Goal: Information Seeking & Learning: Learn about a topic

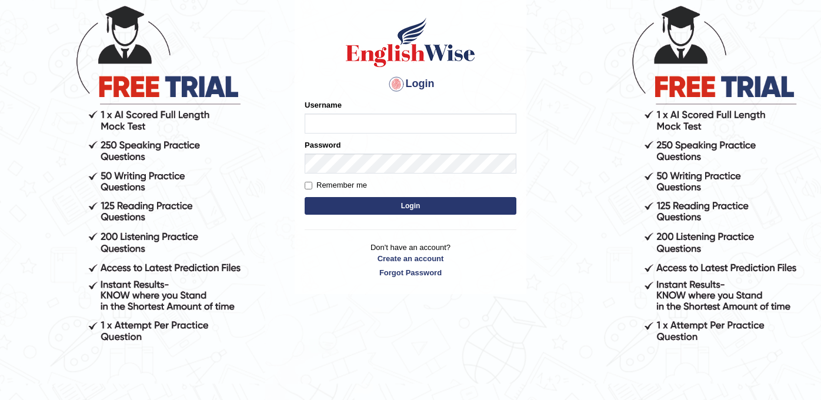
scroll to position [105, 0]
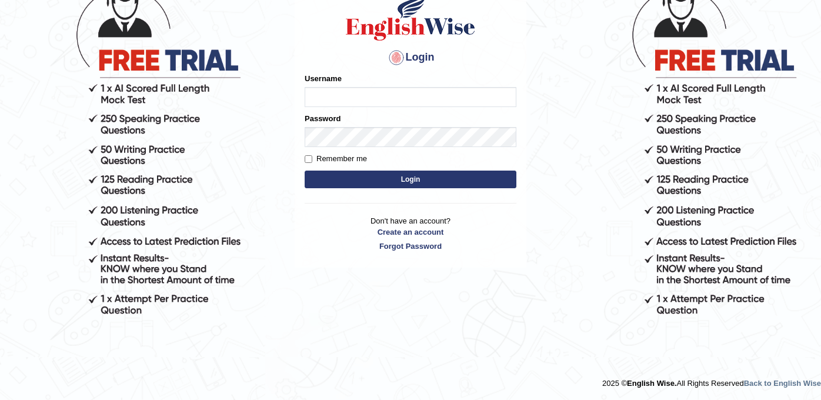
type input "r"
type input "Rajdeep_152"
click at [306, 156] on input "Remember me" at bounding box center [309, 159] width 8 height 8
checkbox input "true"
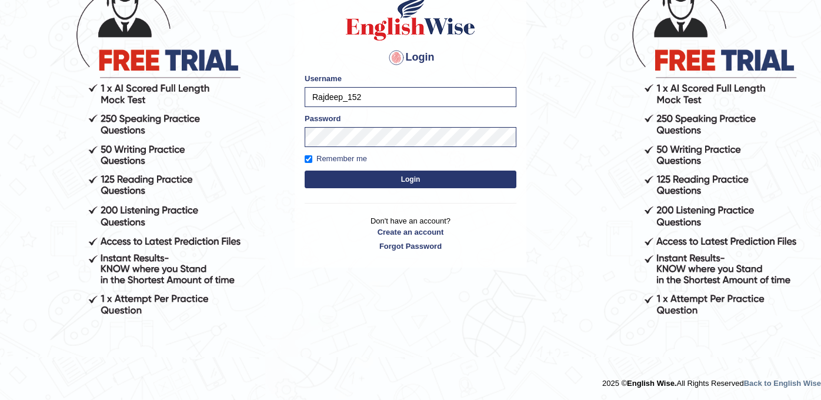
click at [338, 180] on button "Login" at bounding box center [411, 180] width 212 height 18
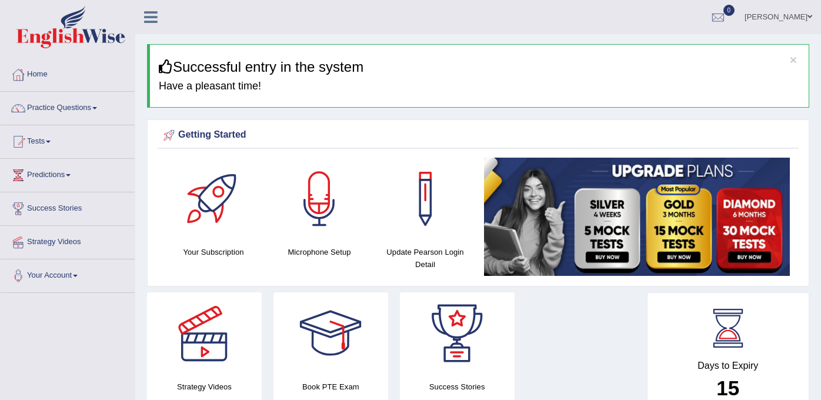
click at [212, 181] on div at bounding box center [213, 199] width 82 height 82
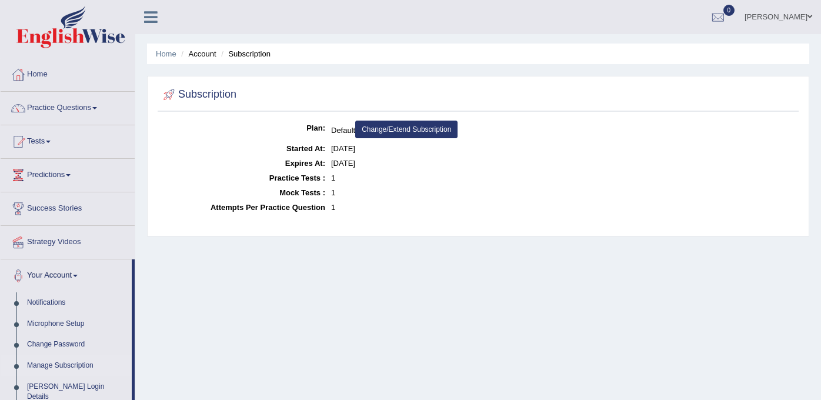
click at [52, 139] on link "Tests" at bounding box center [68, 139] width 134 height 29
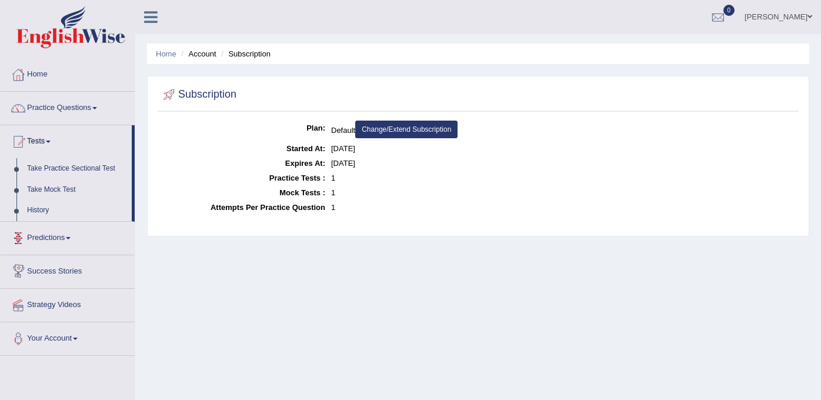
click at [64, 233] on link "Predictions" at bounding box center [68, 236] width 134 height 29
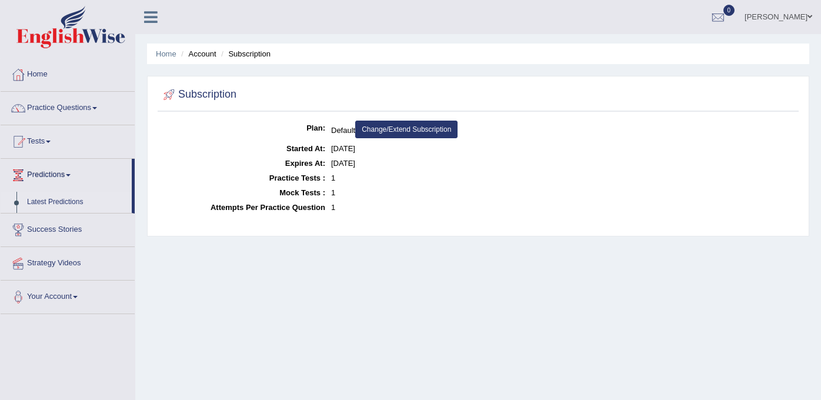
click at [61, 203] on link "Latest Predictions" at bounding box center [77, 202] width 110 height 21
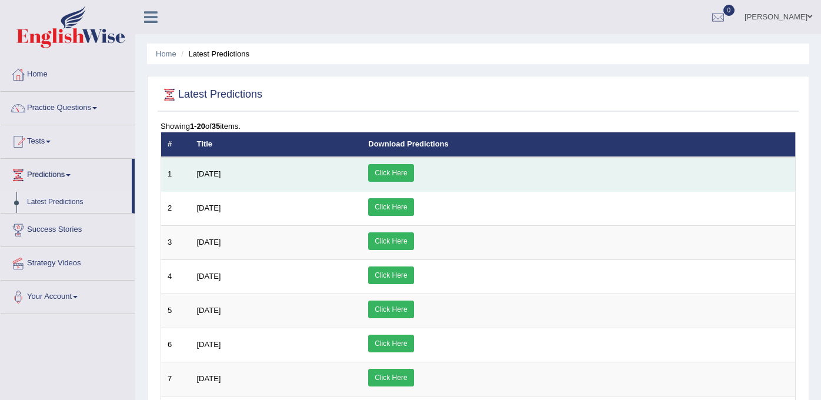
click at [413, 174] on link "Click Here" at bounding box center [390, 173] width 45 height 18
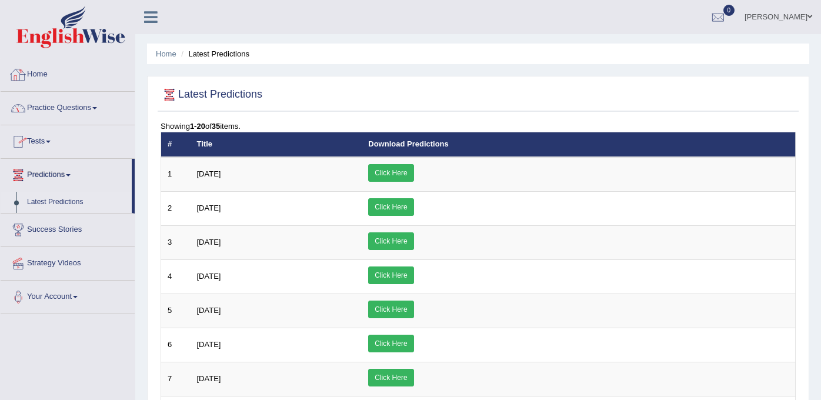
click at [42, 73] on link "Home" at bounding box center [68, 72] width 134 height 29
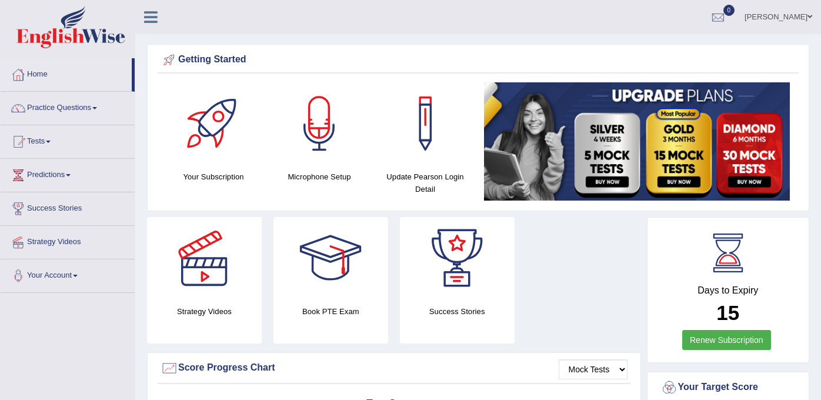
click at [98, 105] on link "Practice Questions" at bounding box center [68, 106] width 134 height 29
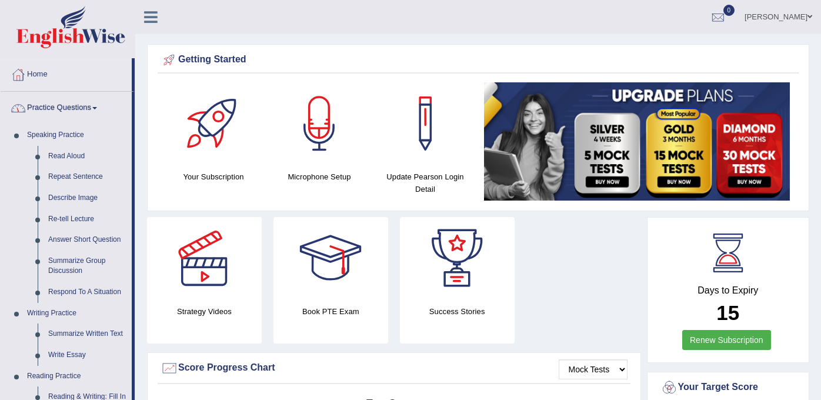
click at [97, 108] on span at bounding box center [94, 108] width 5 height 2
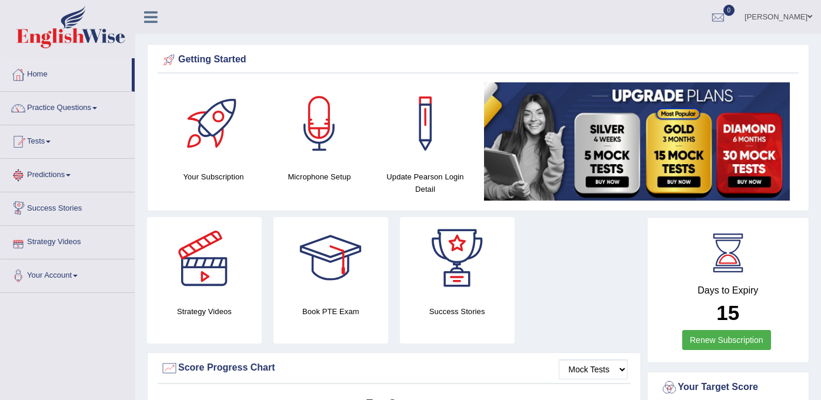
click at [69, 176] on link "Predictions" at bounding box center [68, 173] width 134 height 29
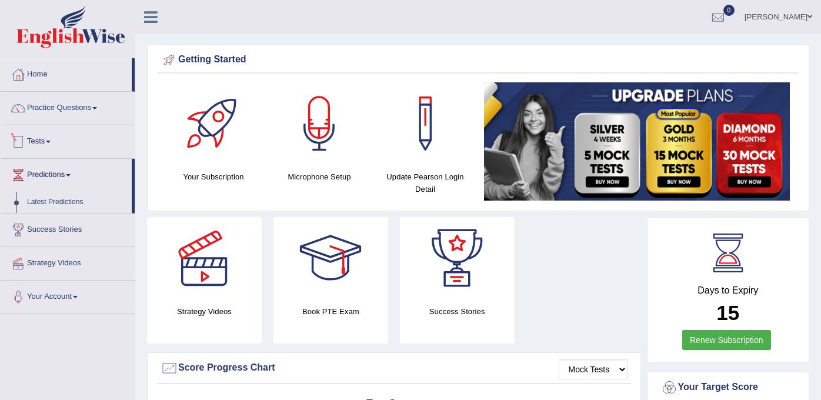
click at [49, 136] on link "Tests" at bounding box center [68, 139] width 134 height 29
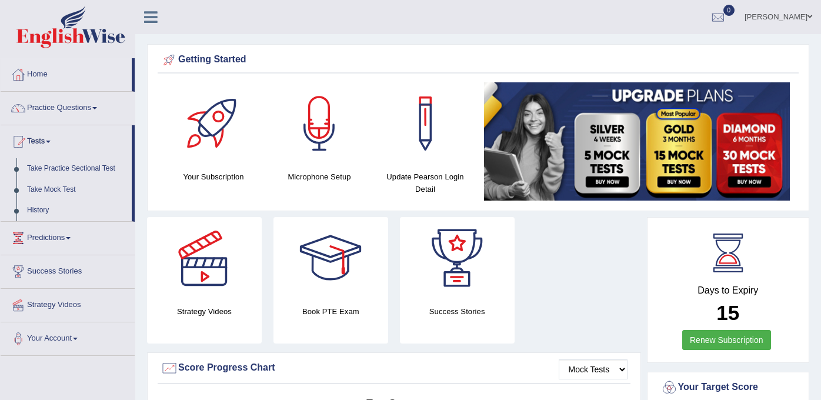
click at [96, 109] on link "Practice Questions" at bounding box center [68, 106] width 134 height 29
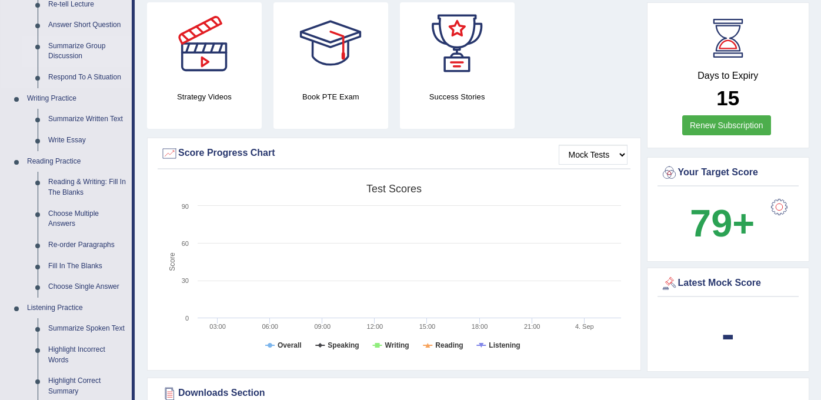
scroll to position [216, 0]
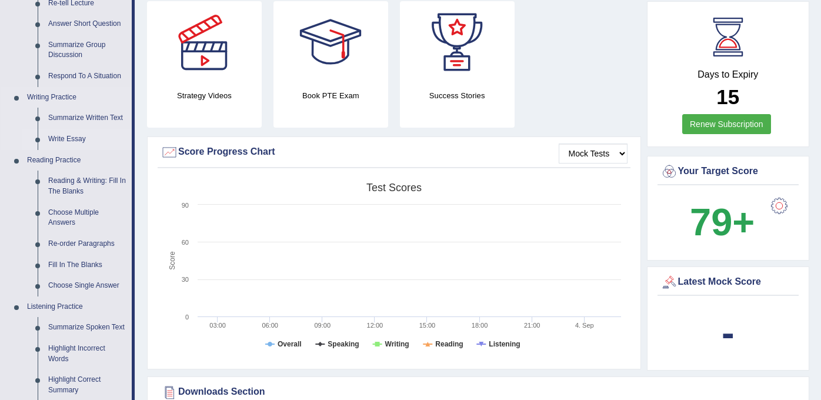
click at [72, 137] on link "Write Essay" at bounding box center [87, 139] width 89 height 21
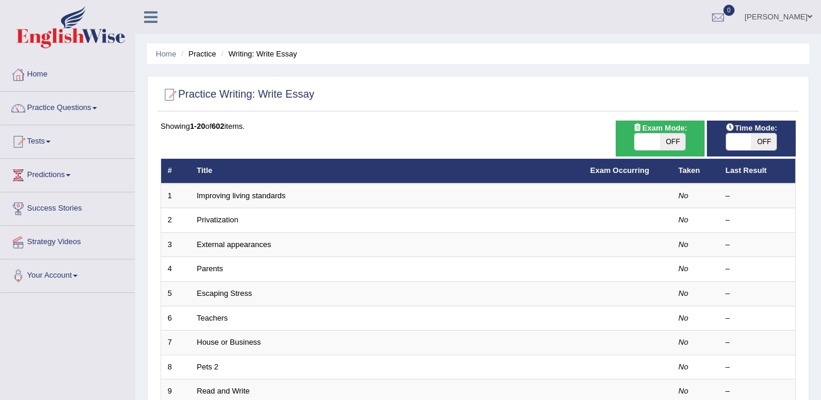
click at [676, 139] on span "OFF" at bounding box center [672, 141] width 25 height 16
checkbox input "true"
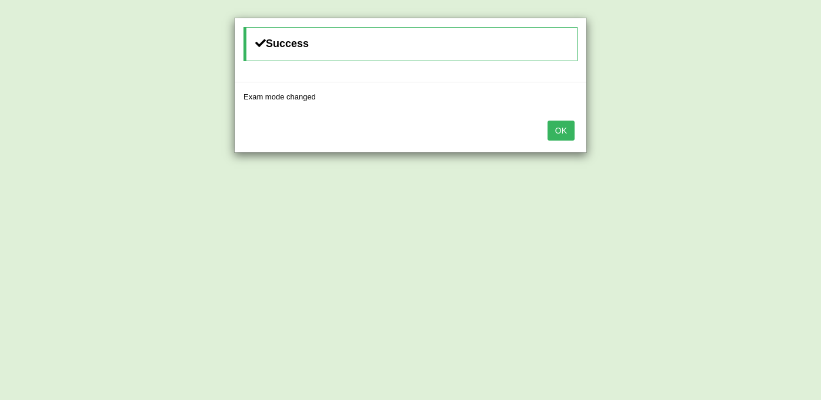
click at [563, 131] on button "OK" at bounding box center [560, 131] width 27 height 20
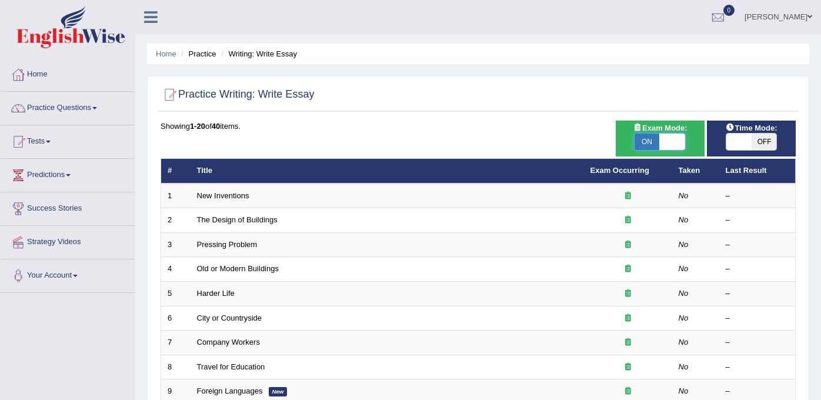
click at [676, 139] on span at bounding box center [672, 141] width 25 height 16
checkbox input "false"
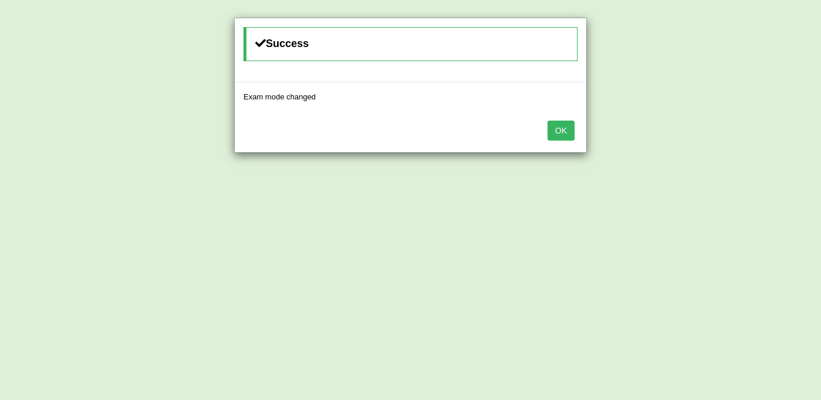
click at [565, 124] on button "OK" at bounding box center [560, 131] width 27 height 20
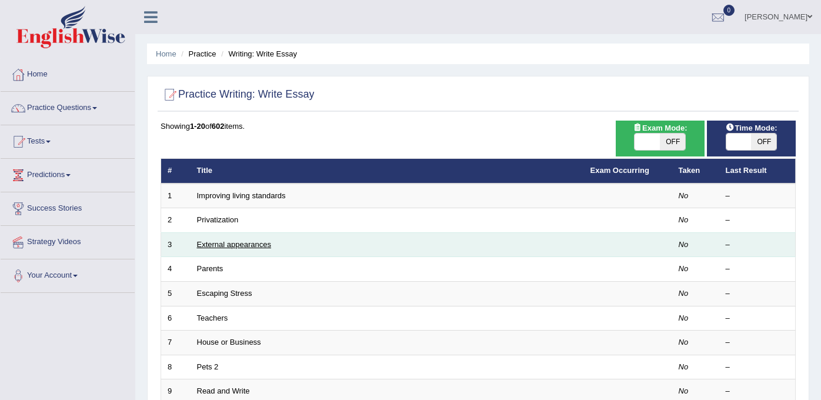
click at [233, 246] on link "External appearances" at bounding box center [234, 244] width 74 height 9
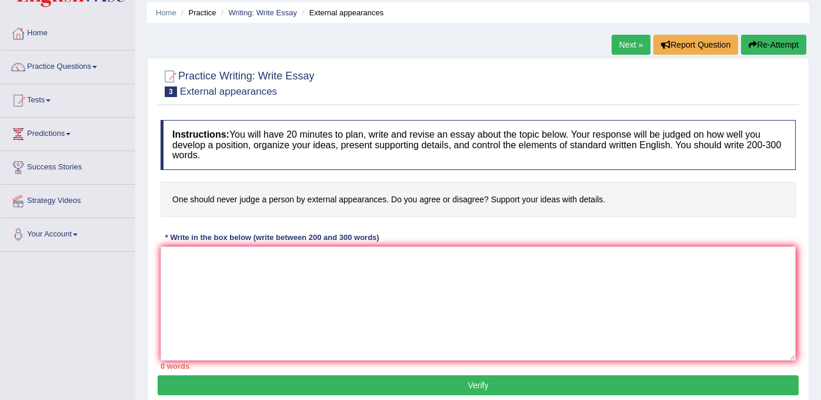
scroll to position [42, 0]
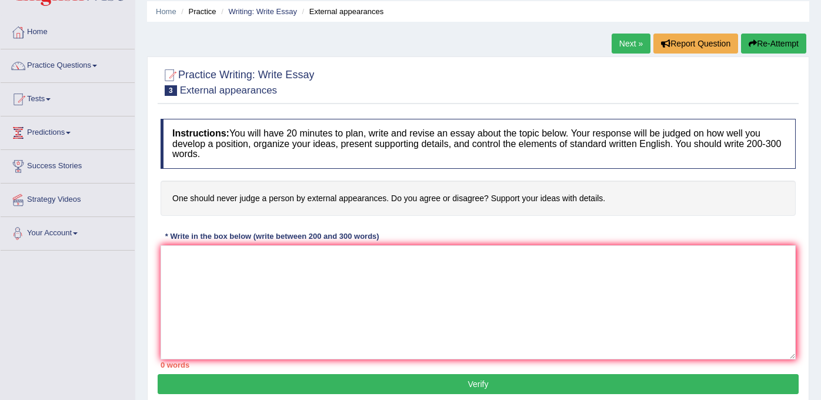
click at [74, 234] on link "Your Account" at bounding box center [68, 231] width 134 height 29
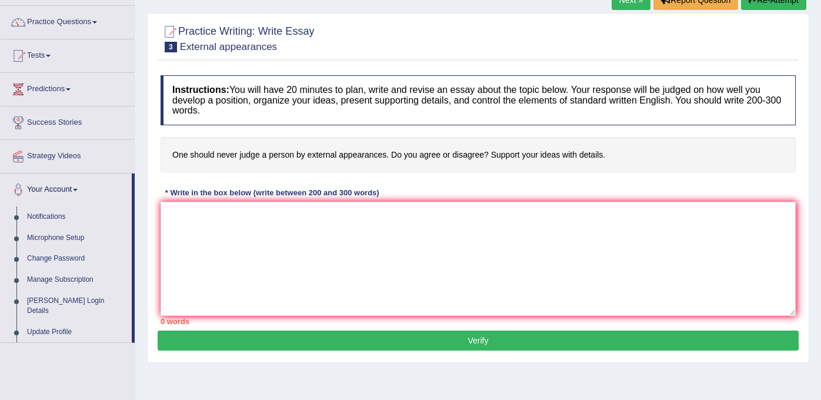
scroll to position [77, 0]
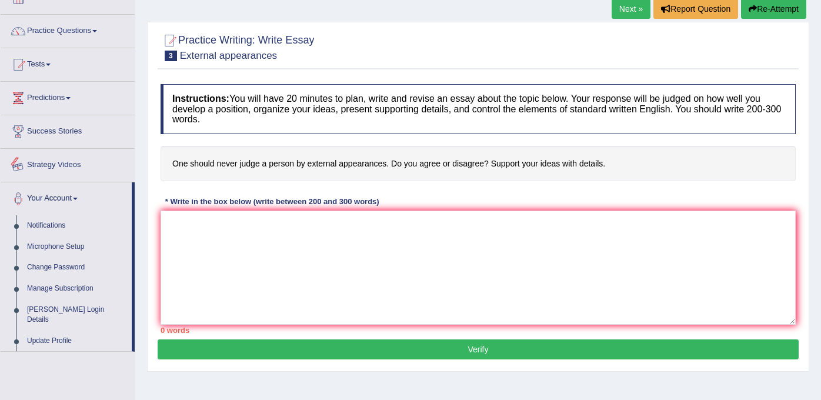
click at [68, 162] on link "Strategy Videos" at bounding box center [68, 163] width 134 height 29
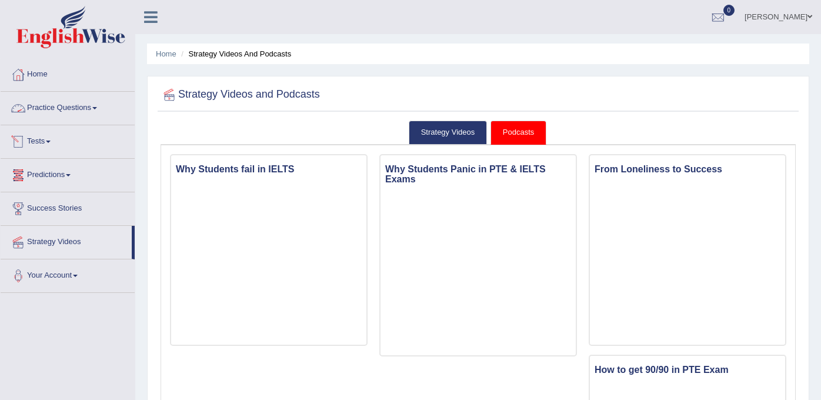
click at [95, 106] on link "Practice Questions" at bounding box center [68, 106] width 134 height 29
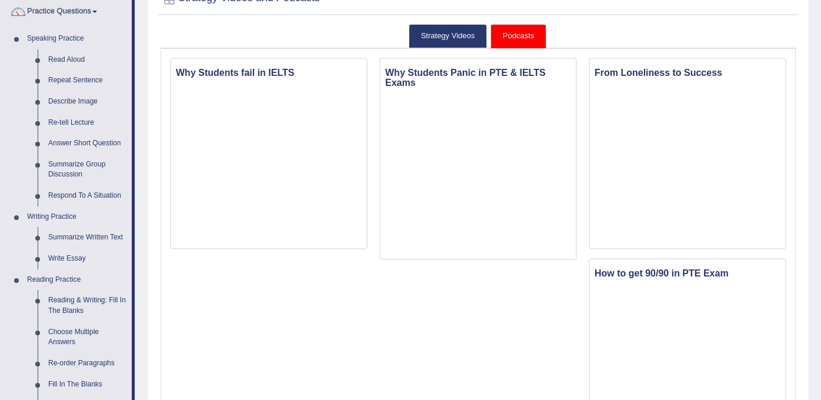
scroll to position [99, 0]
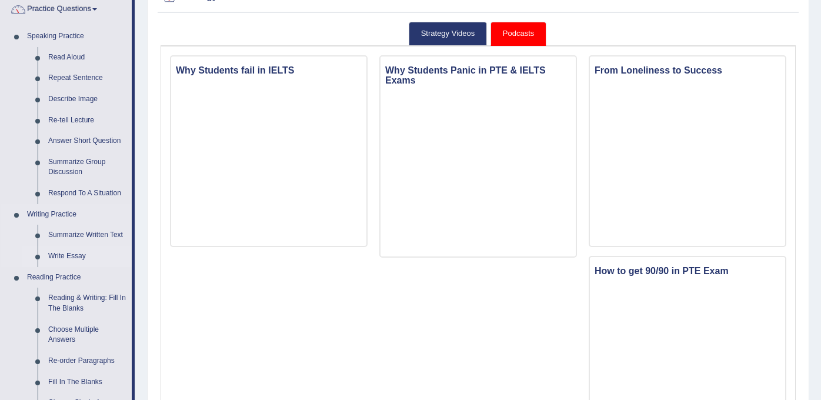
click at [72, 254] on link "Write Essay" at bounding box center [87, 256] width 89 height 21
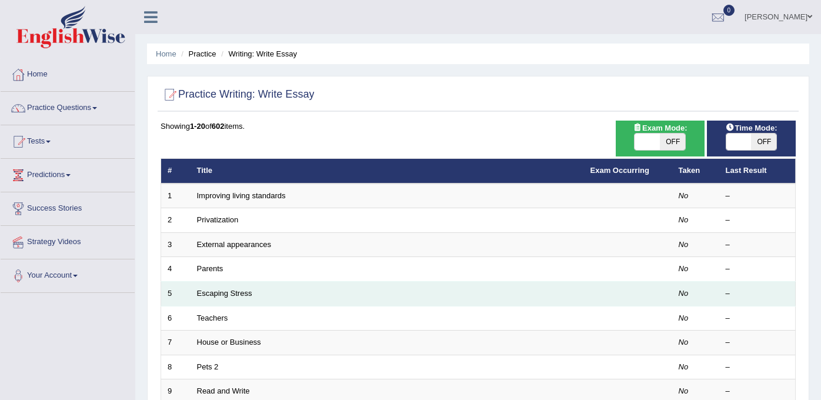
scroll to position [6, 0]
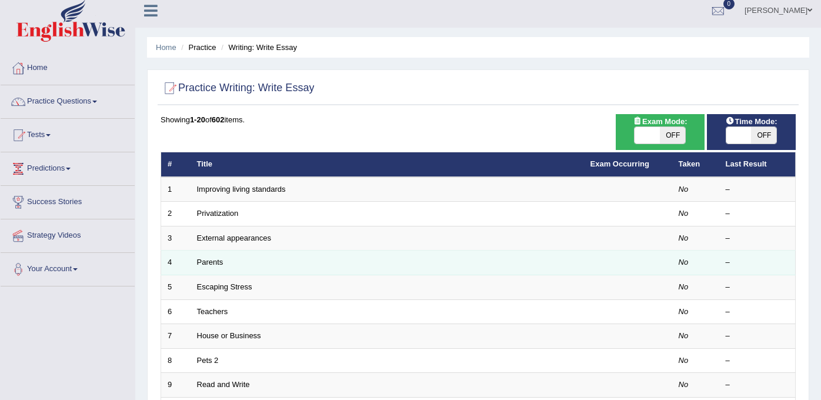
click at [687, 259] on em "No" at bounding box center [684, 262] width 10 height 9
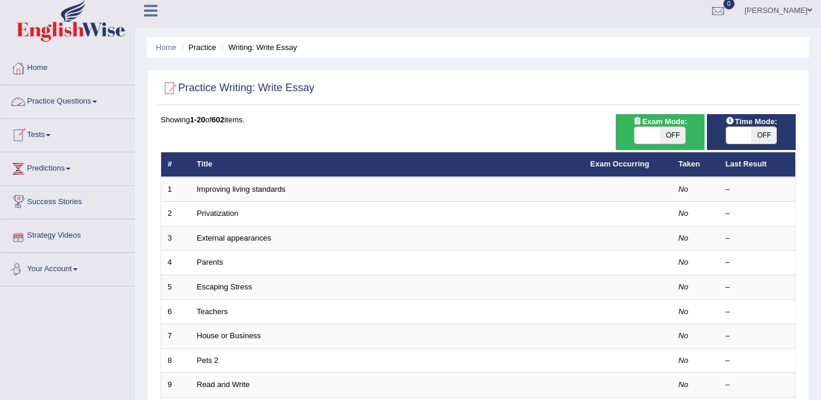
click at [78, 268] on link "Your Account" at bounding box center [68, 267] width 134 height 29
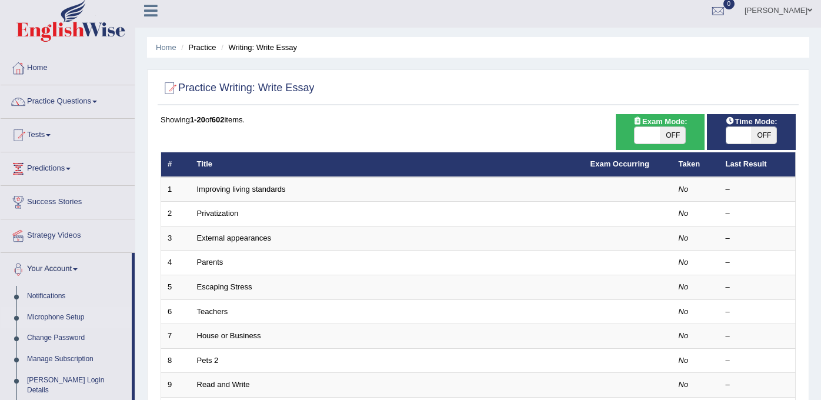
scroll to position [32, 0]
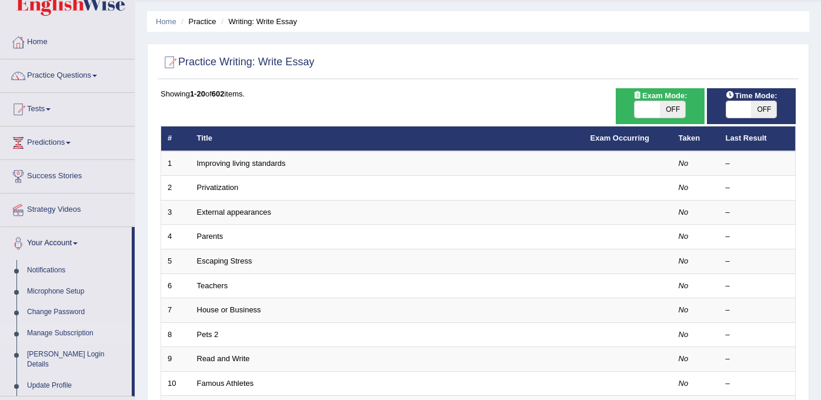
click at [62, 333] on link "Manage Subscription" at bounding box center [77, 333] width 110 height 21
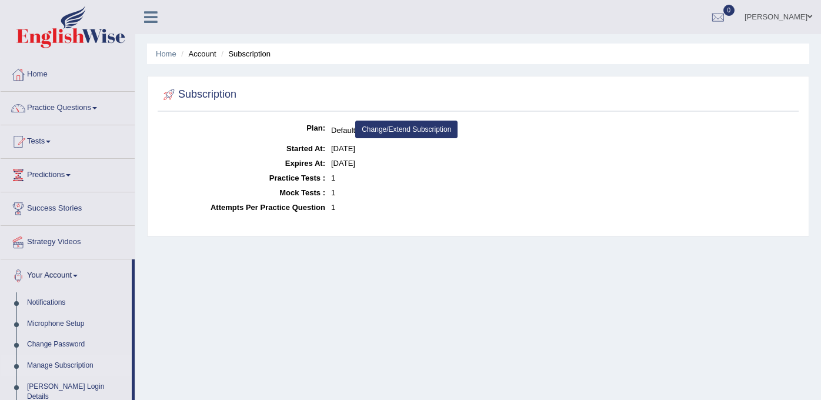
click at [443, 124] on link "Change/Extend Subscription" at bounding box center [406, 130] width 102 height 18
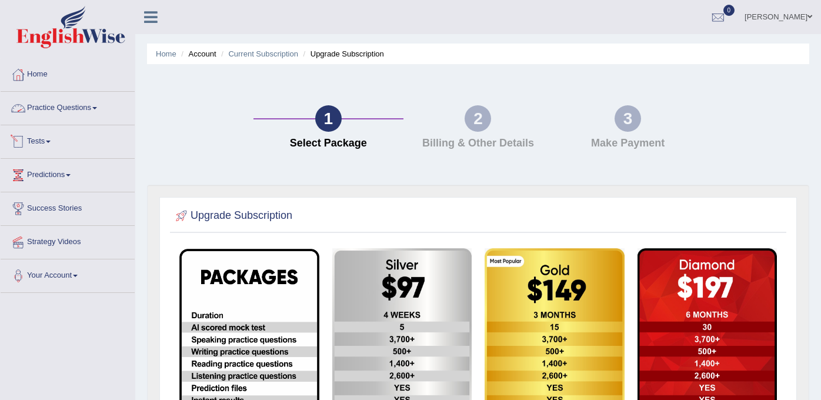
click at [56, 139] on link "Tests" at bounding box center [68, 139] width 134 height 29
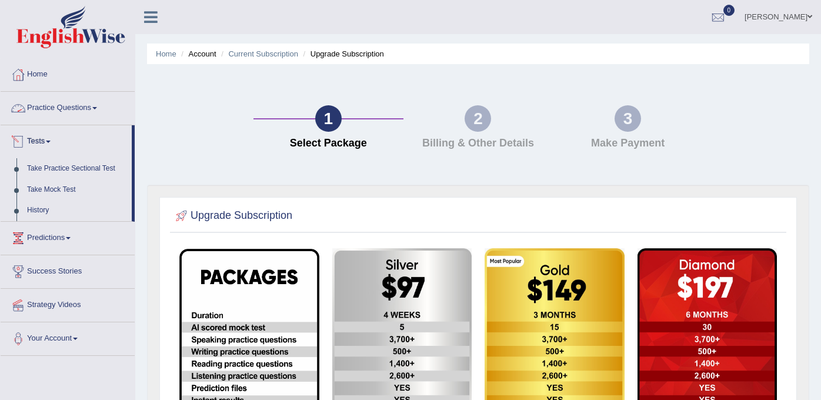
click at [97, 108] on span at bounding box center [94, 108] width 5 height 2
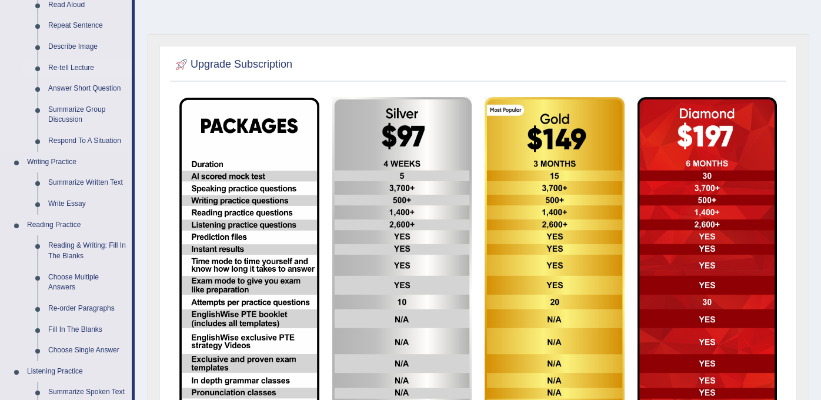
scroll to position [155, 0]
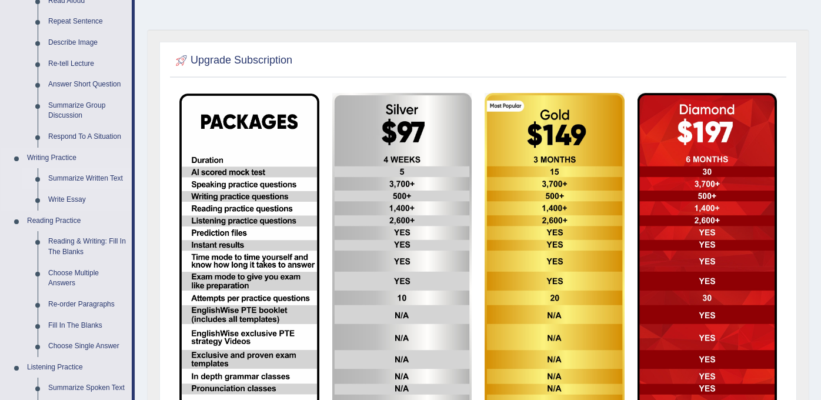
click at [78, 178] on link "Summarize Written Text" at bounding box center [87, 178] width 89 height 21
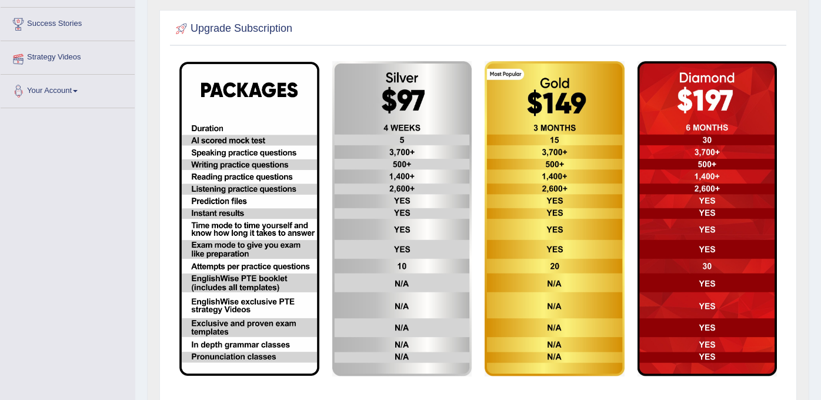
scroll to position [242, 0]
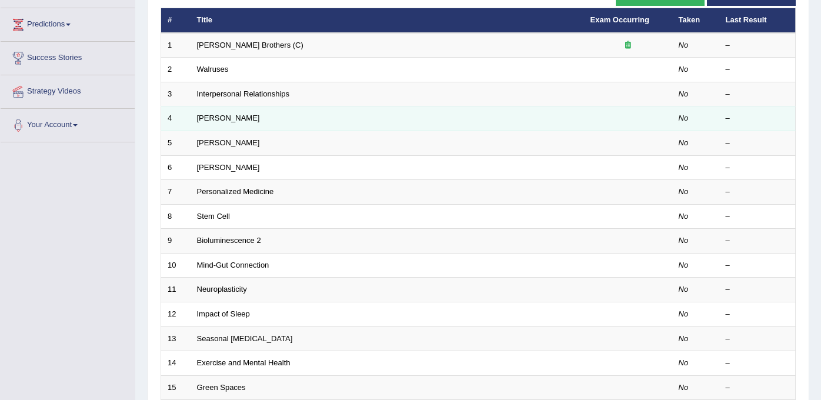
scroll to position [153, 0]
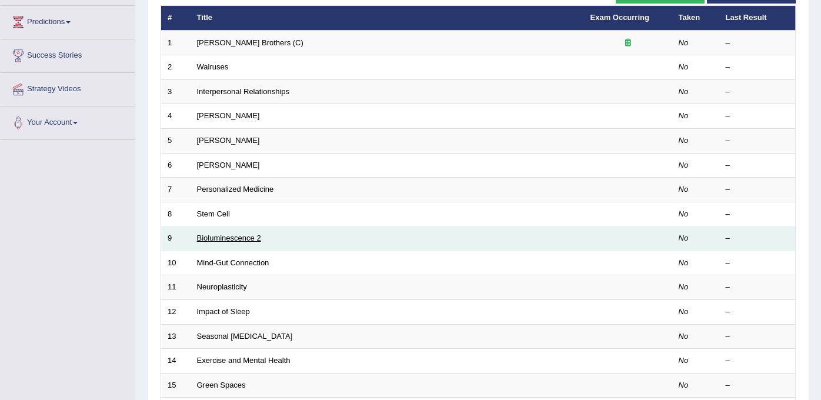
click at [250, 239] on link "Bioluminescence 2" at bounding box center [229, 237] width 64 height 9
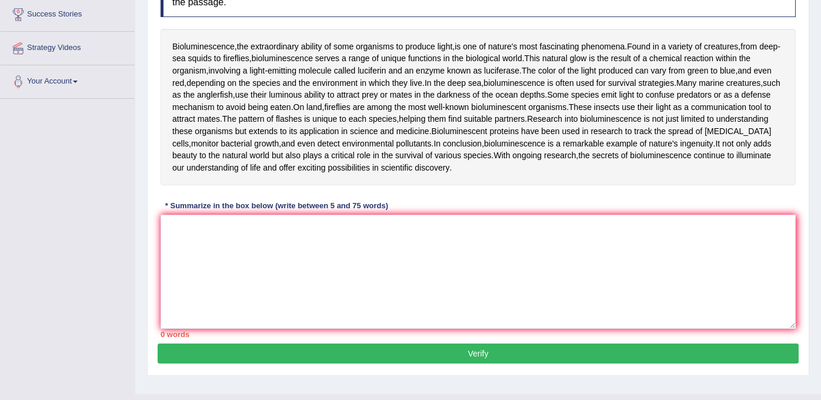
scroll to position [202, 0]
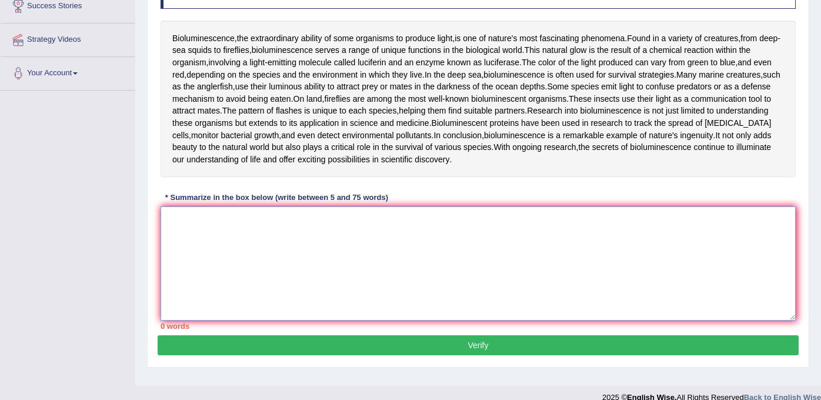
click at [282, 269] on textarea at bounding box center [478, 263] width 635 height 114
type textarea "."
click at [312, 343] on button "Verify" at bounding box center [478, 345] width 641 height 20
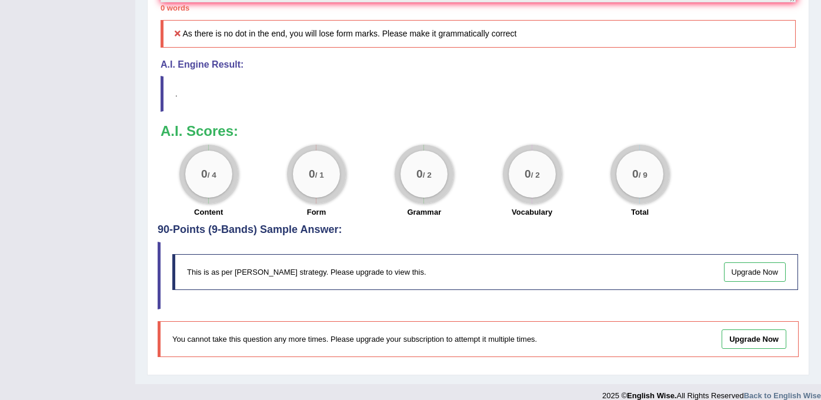
scroll to position [508, 0]
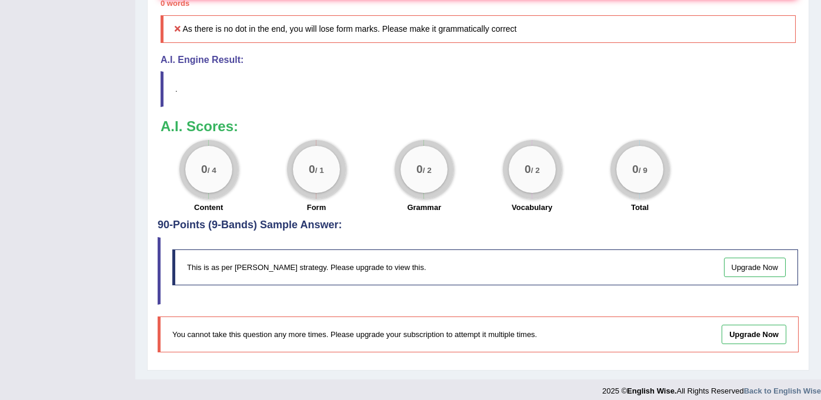
click at [774, 268] on link "Upgrade Now" at bounding box center [755, 267] width 62 height 19
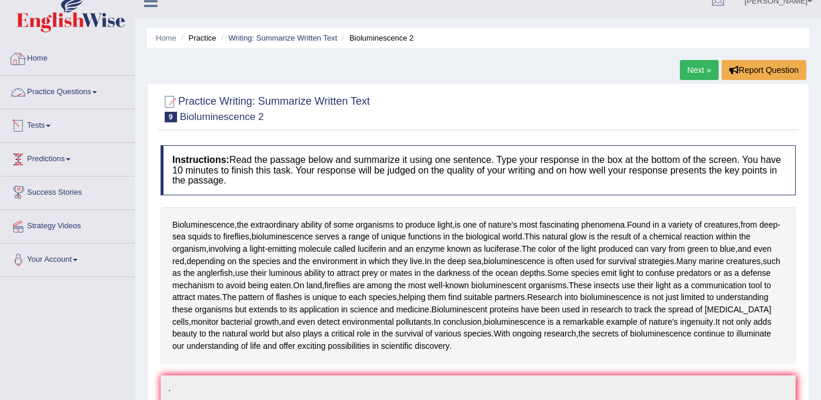
scroll to position [0, 0]
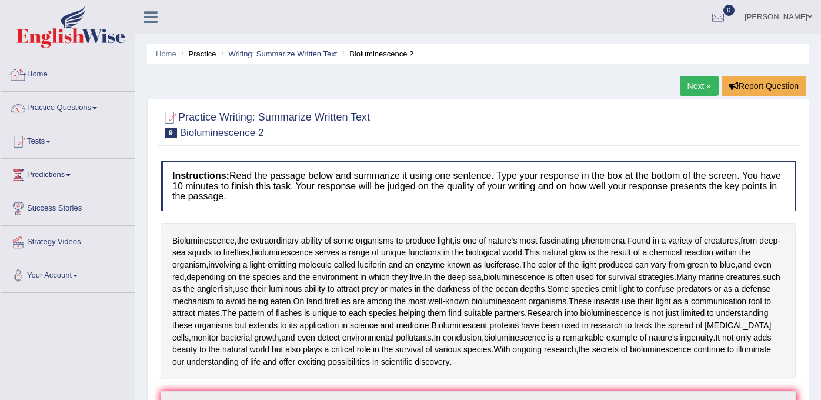
click at [30, 75] on link "Home" at bounding box center [68, 72] width 134 height 29
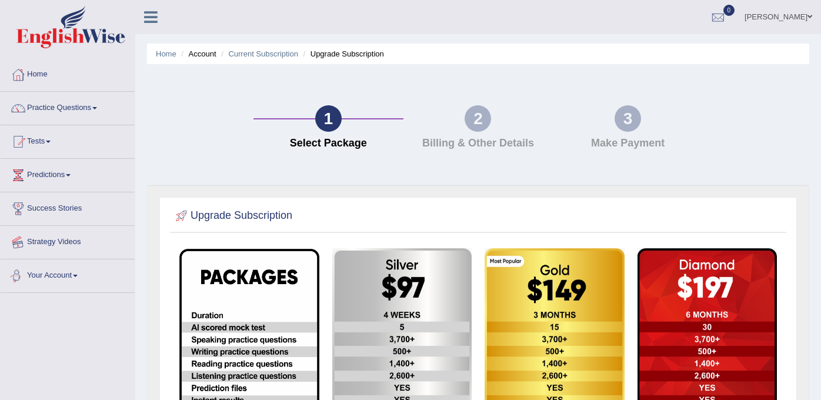
click at [76, 245] on link "Strategy Videos" at bounding box center [68, 240] width 134 height 29
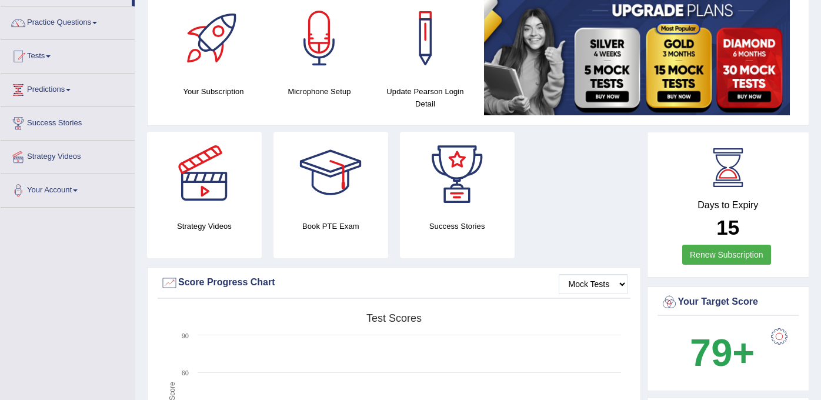
scroll to position [89, 0]
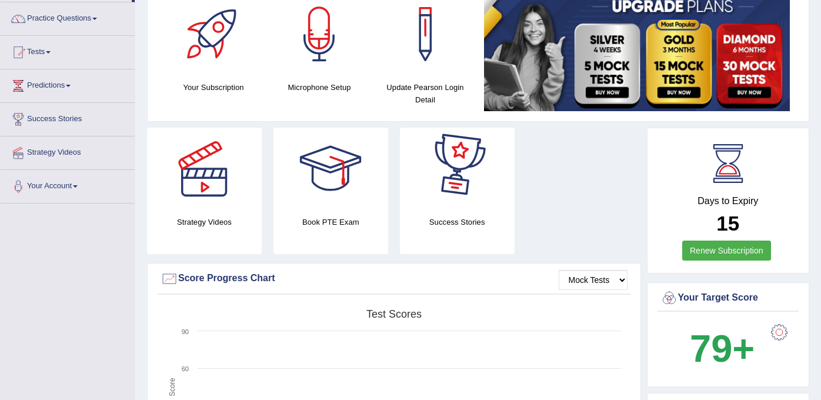
click at [467, 165] on div at bounding box center [457, 169] width 82 height 82
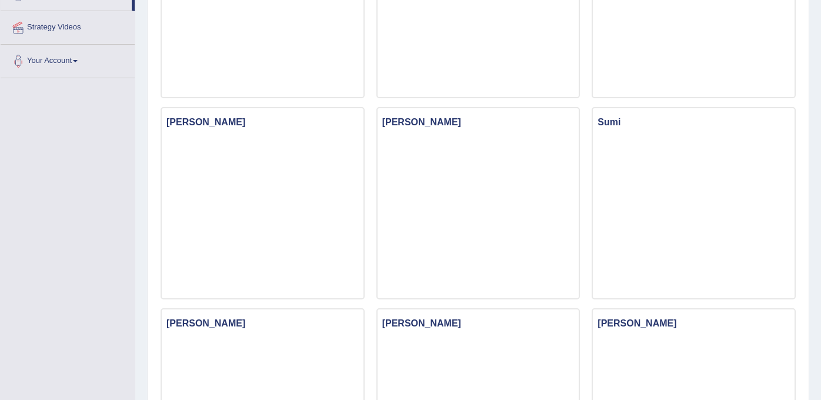
scroll to position [337, 0]
